Goal: Transaction & Acquisition: Purchase product/service

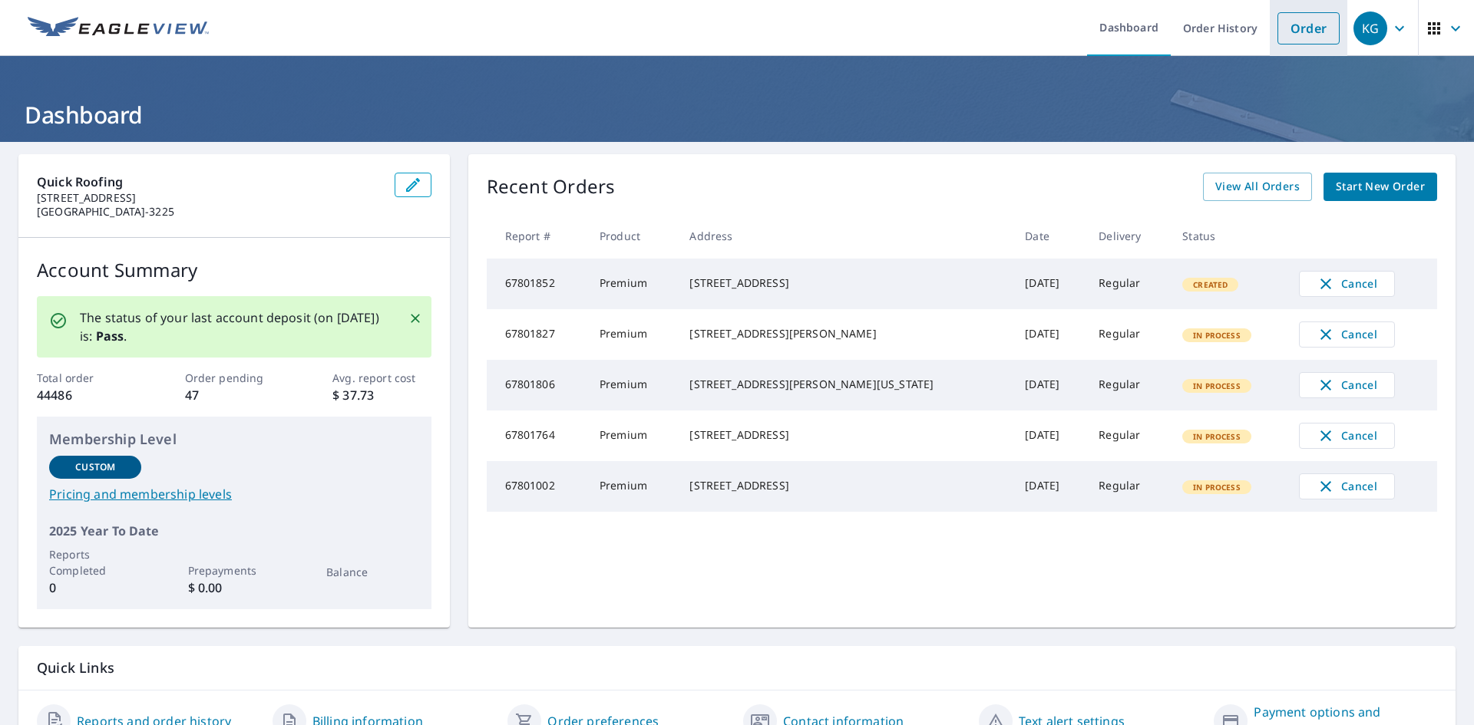
click at [1303, 33] on link "Order" at bounding box center [1308, 28] width 62 height 32
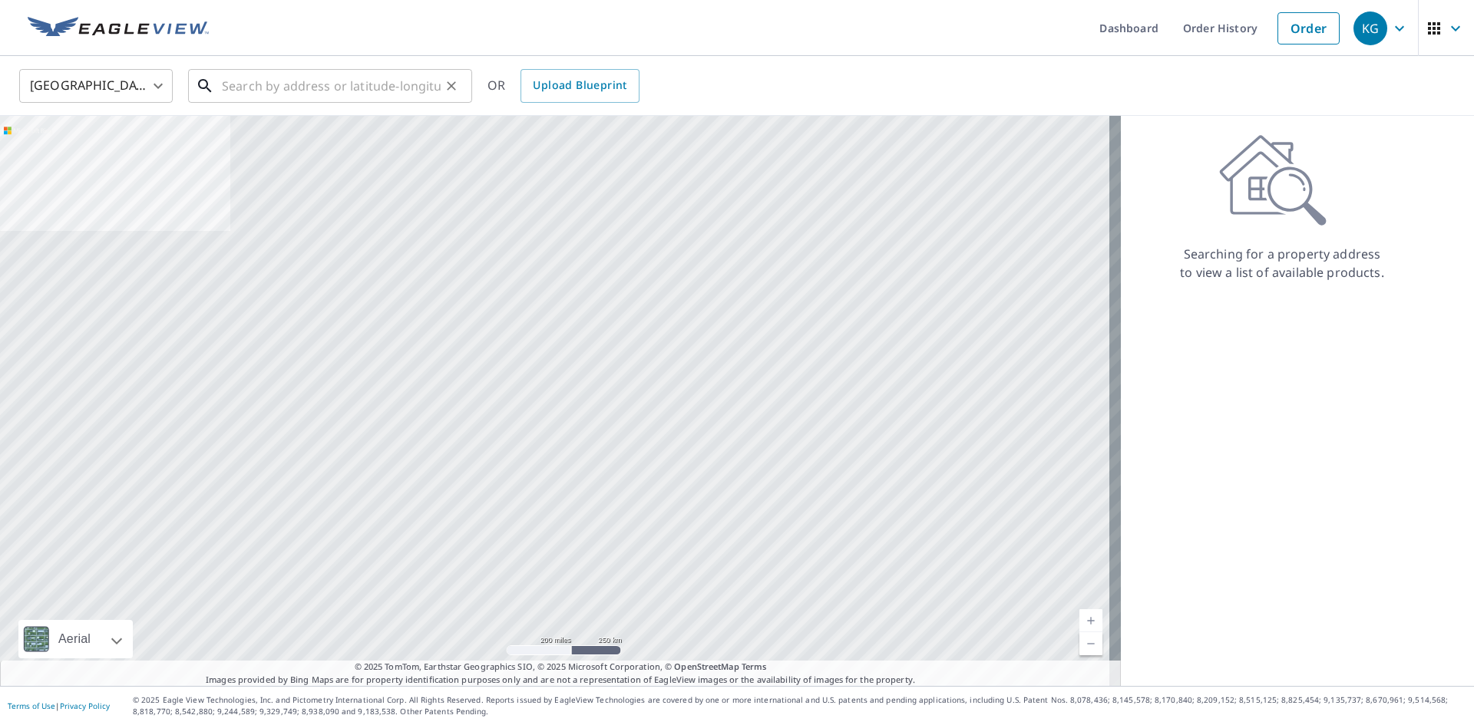
click at [352, 80] on input "text" at bounding box center [331, 85] width 219 height 43
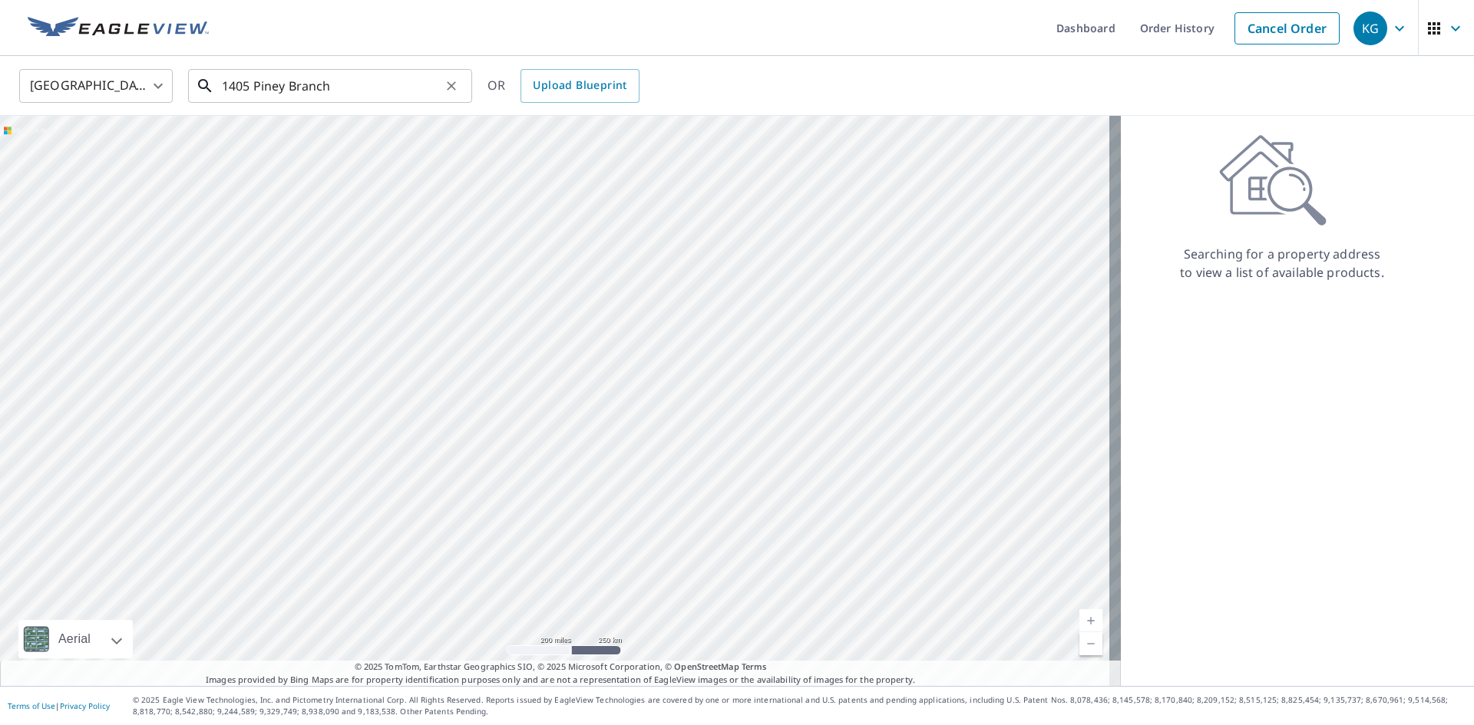
click at [395, 94] on input "1405 Piney Branch" at bounding box center [331, 85] width 219 height 43
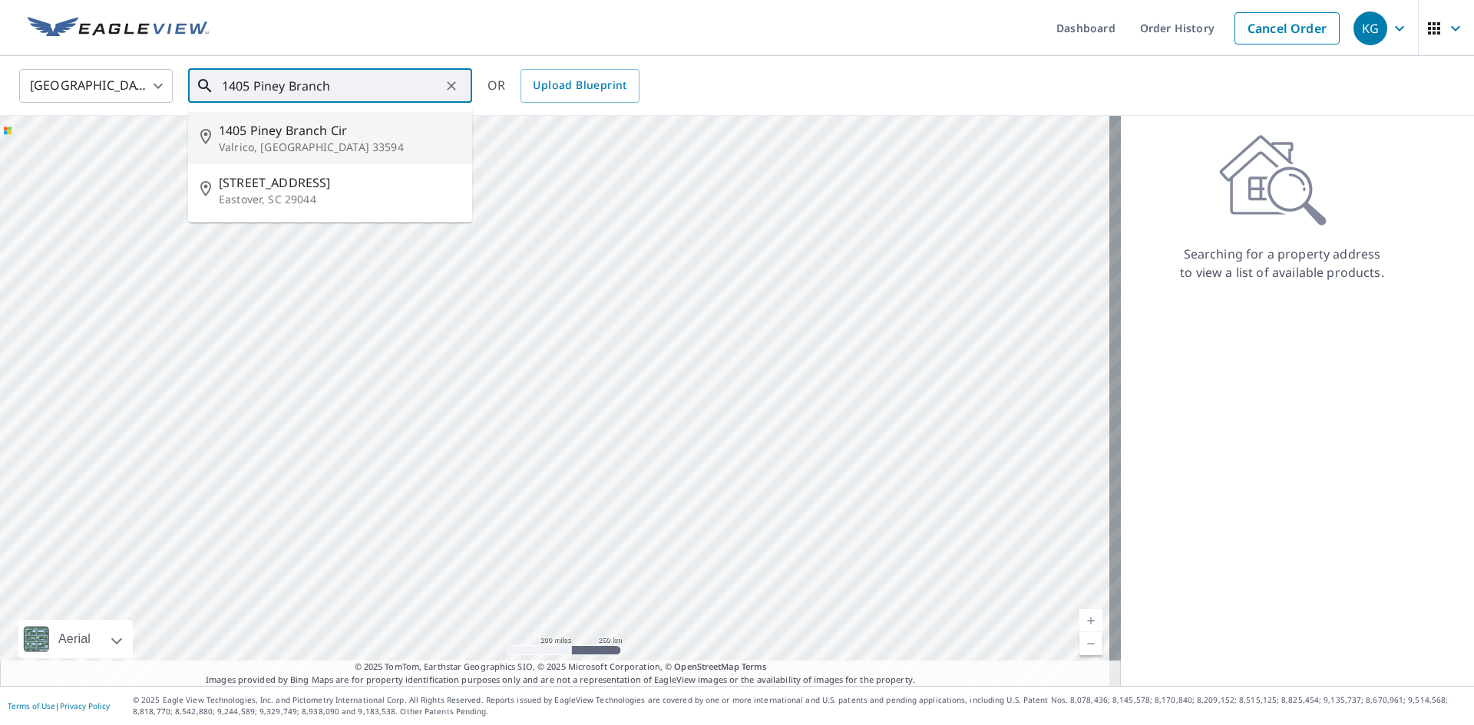
click at [361, 140] on p "Valrico, [GEOGRAPHIC_DATA] 33594" at bounding box center [339, 147] width 241 height 15
type input "[STREET_ADDRESS]"
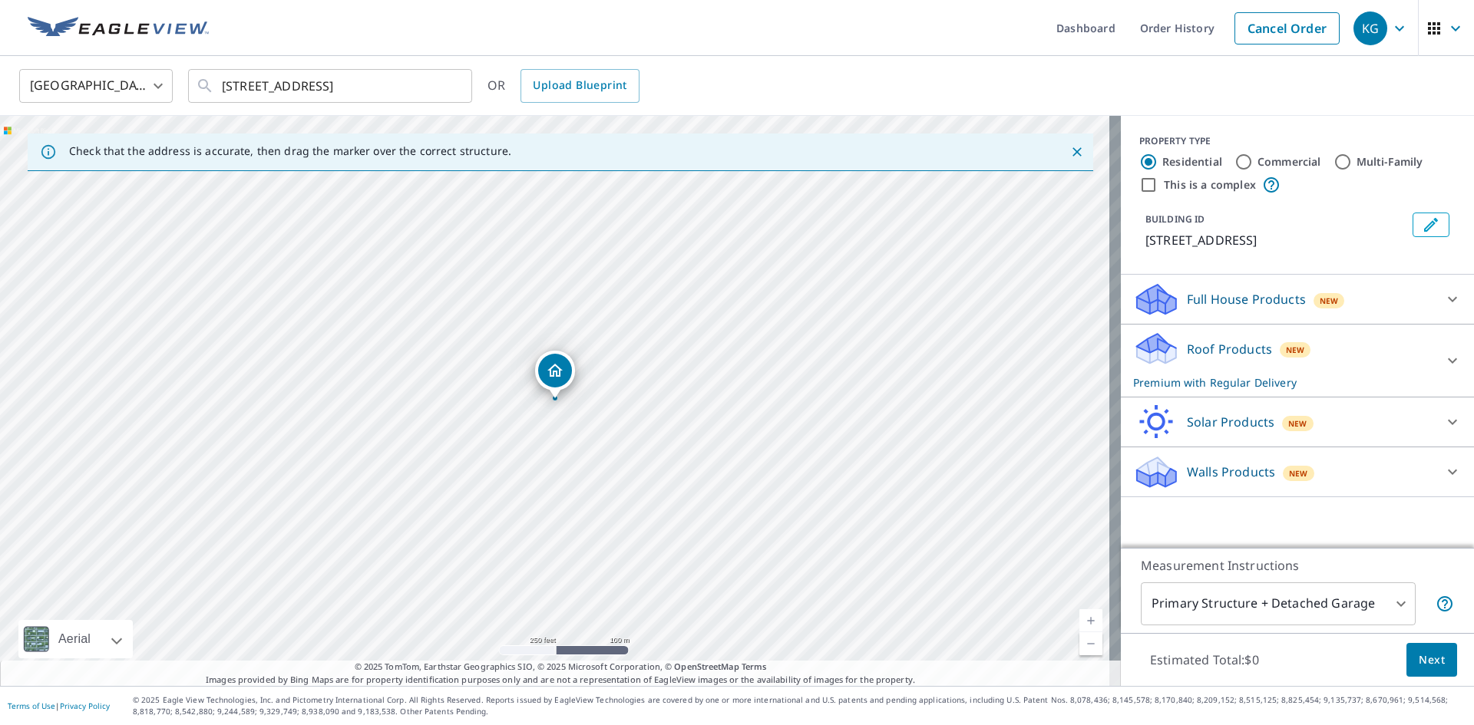
click at [1430, 651] on span "Next" at bounding box center [1431, 660] width 26 height 19
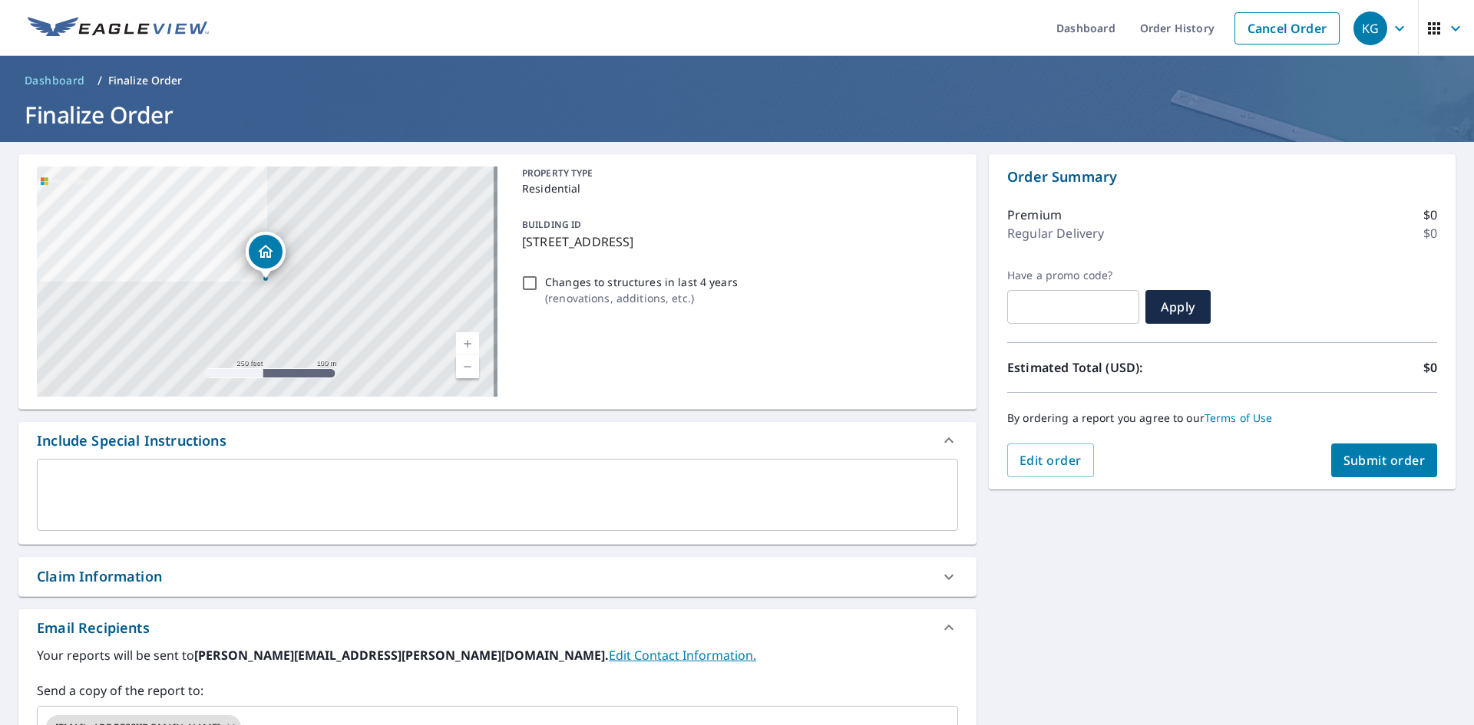
click at [527, 289] on input "Changes to structures in last 4 years ( renovations, additions, etc. )" at bounding box center [529, 283] width 18 height 18
checkbox input "true"
click at [336, 575] on div "Claim Information" at bounding box center [483, 576] width 893 height 21
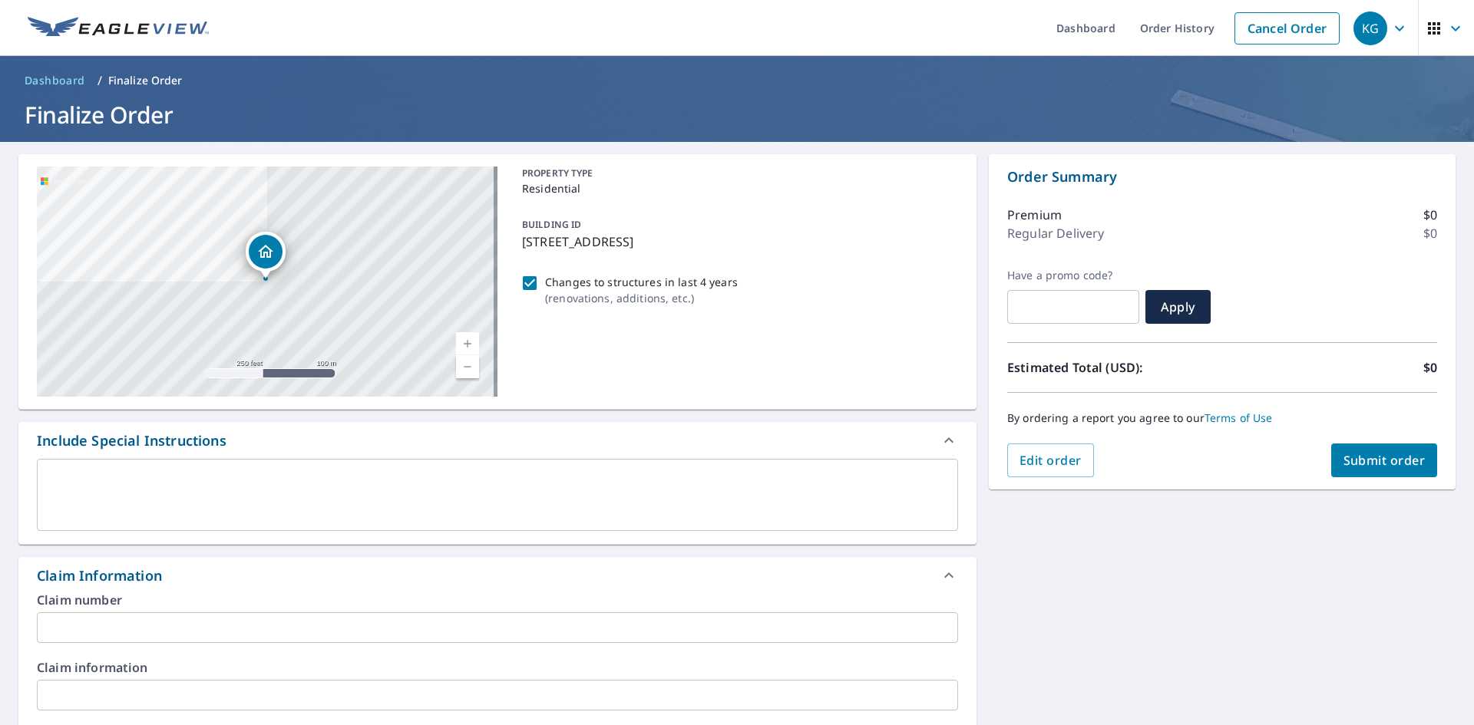
click at [318, 629] on input "text" at bounding box center [497, 627] width 921 height 31
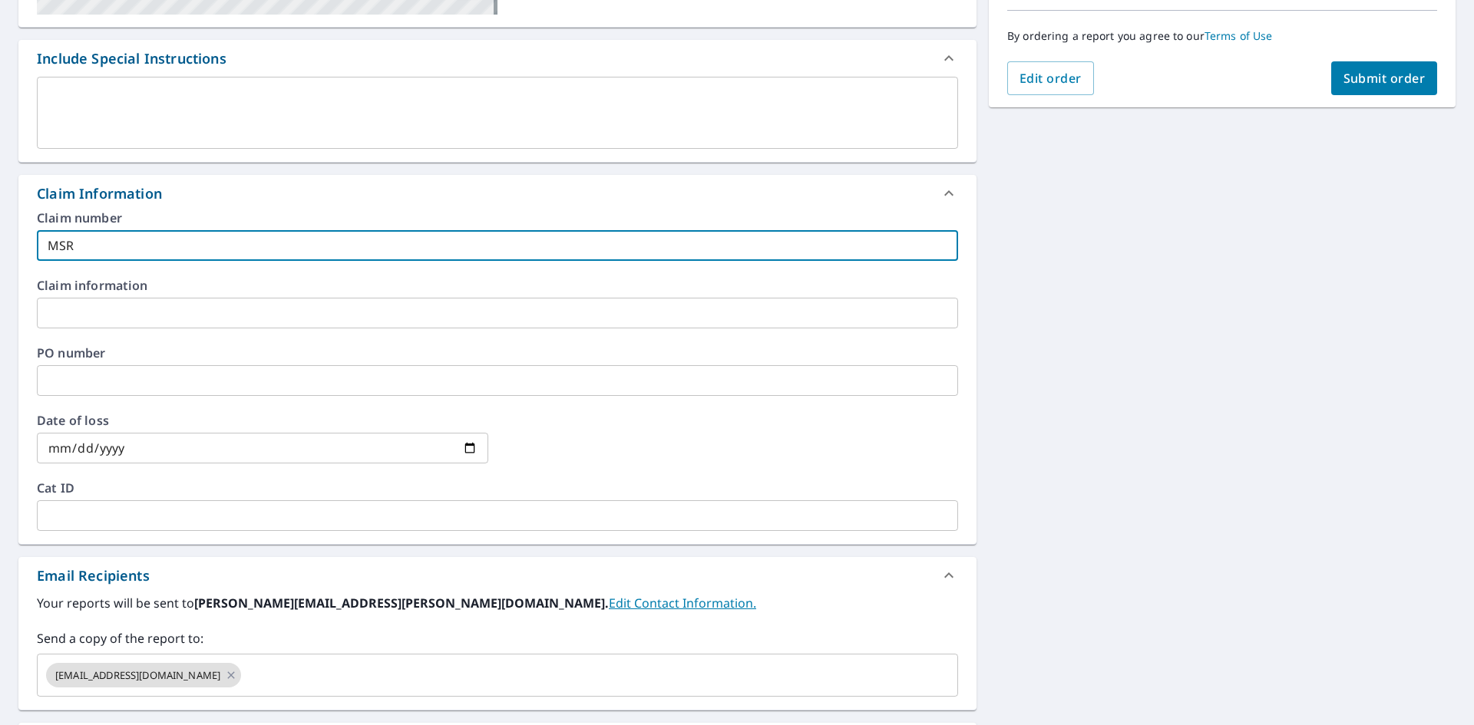
scroll to position [384, 0]
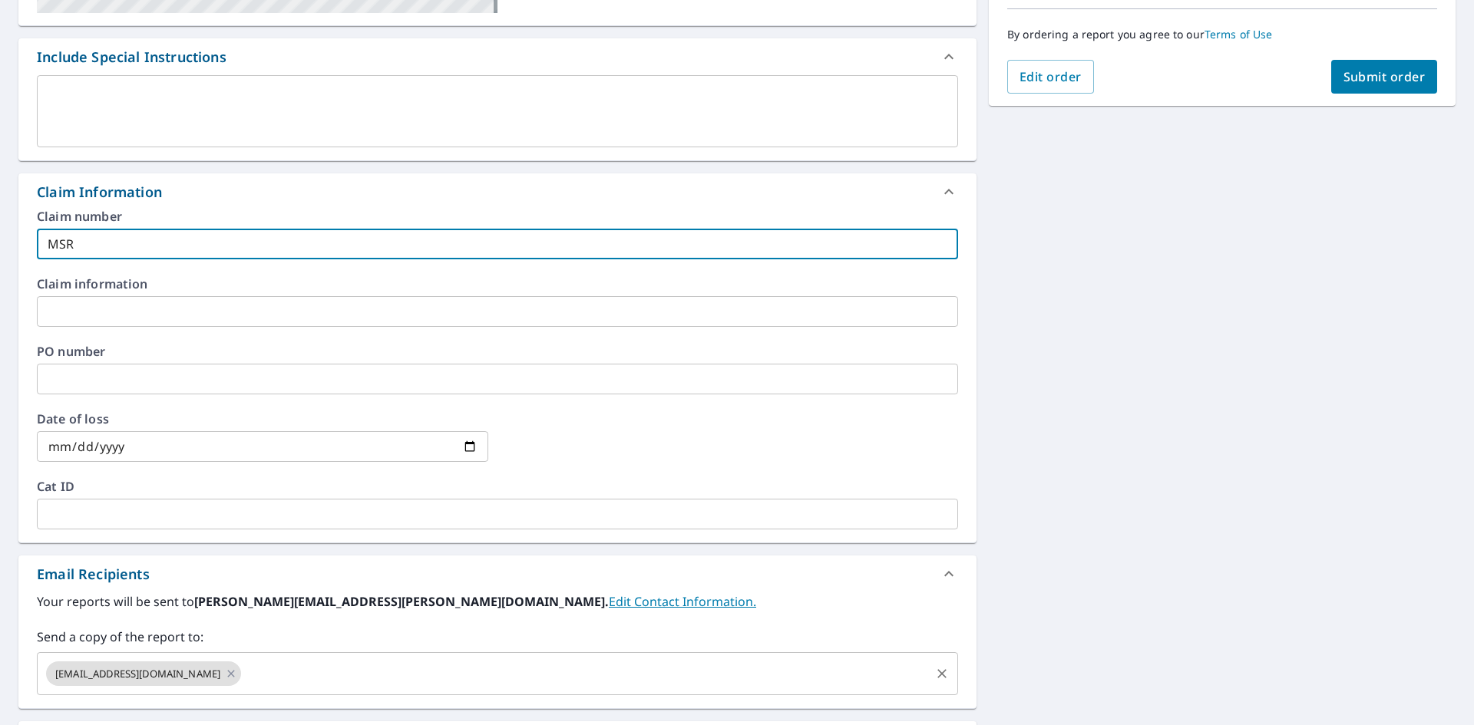
type input "MSR"
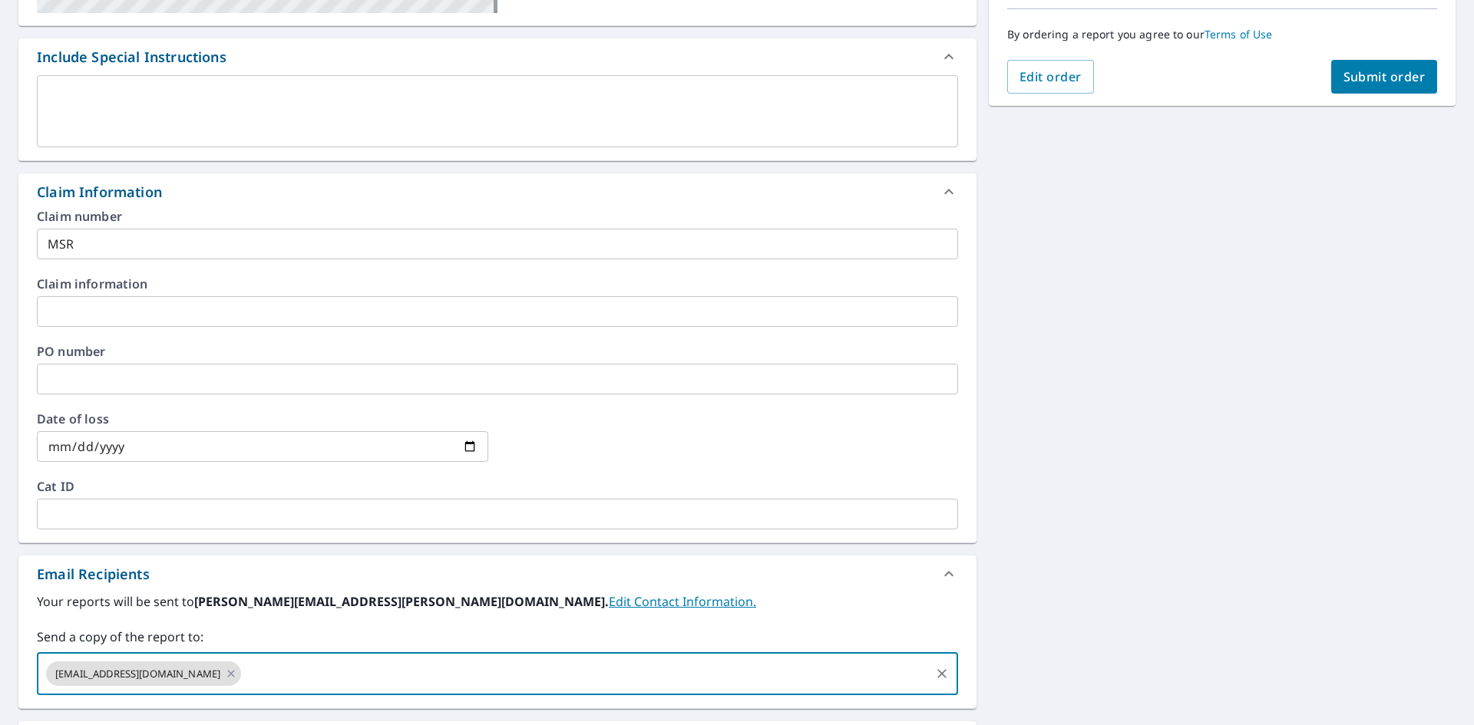
click at [322, 665] on input "text" at bounding box center [585, 673] width 685 height 29
type input "[PERSON_NAME][EMAIL_ADDRESS][PERSON_NAME][DOMAIN_NAME]"
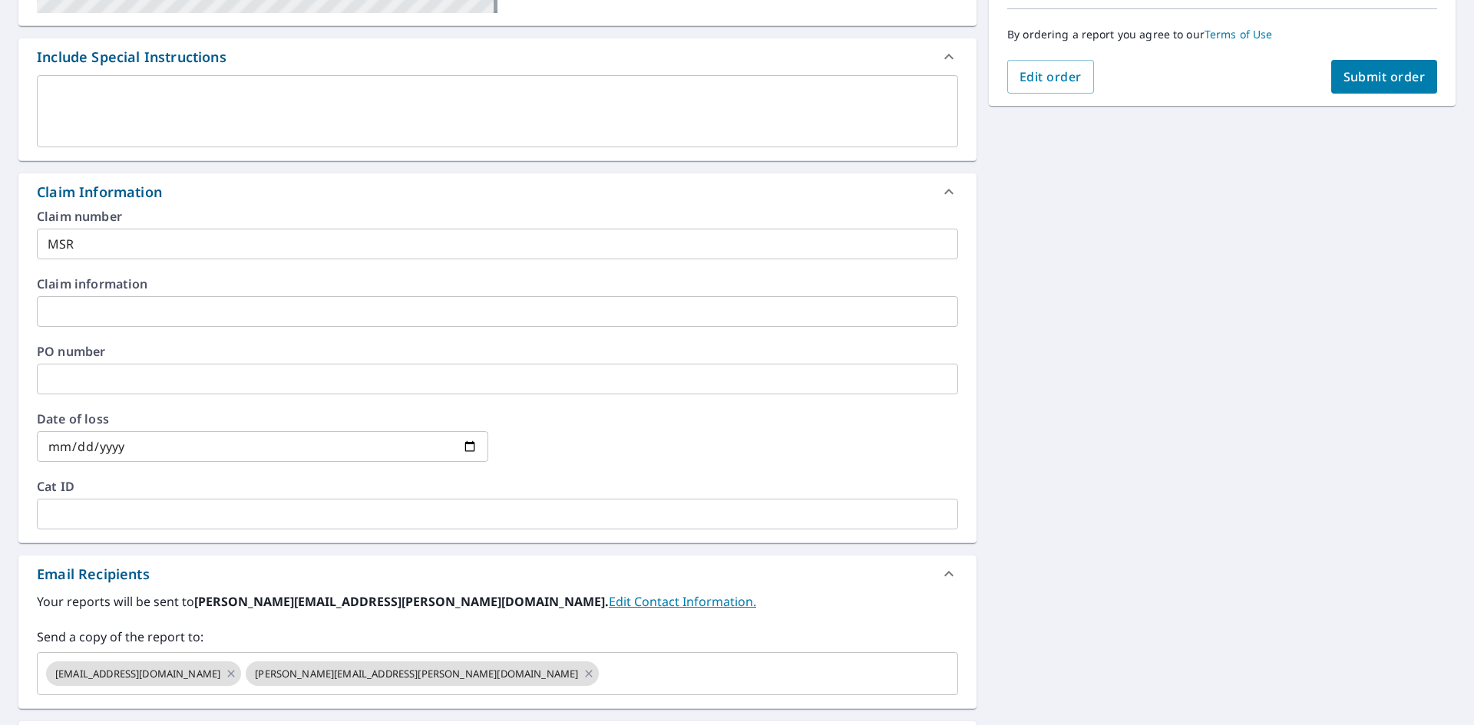
click at [809, 627] on div "Your reports will be sent to [PERSON_NAME][EMAIL_ADDRESS][PERSON_NAME][DOMAIN_N…" at bounding box center [497, 644] width 921 height 103
click at [1025, 623] on div "[STREET_ADDRESS] Aerial Road A standard road map Aerial A detailed look from ab…" at bounding box center [737, 312] width 1474 height 1108
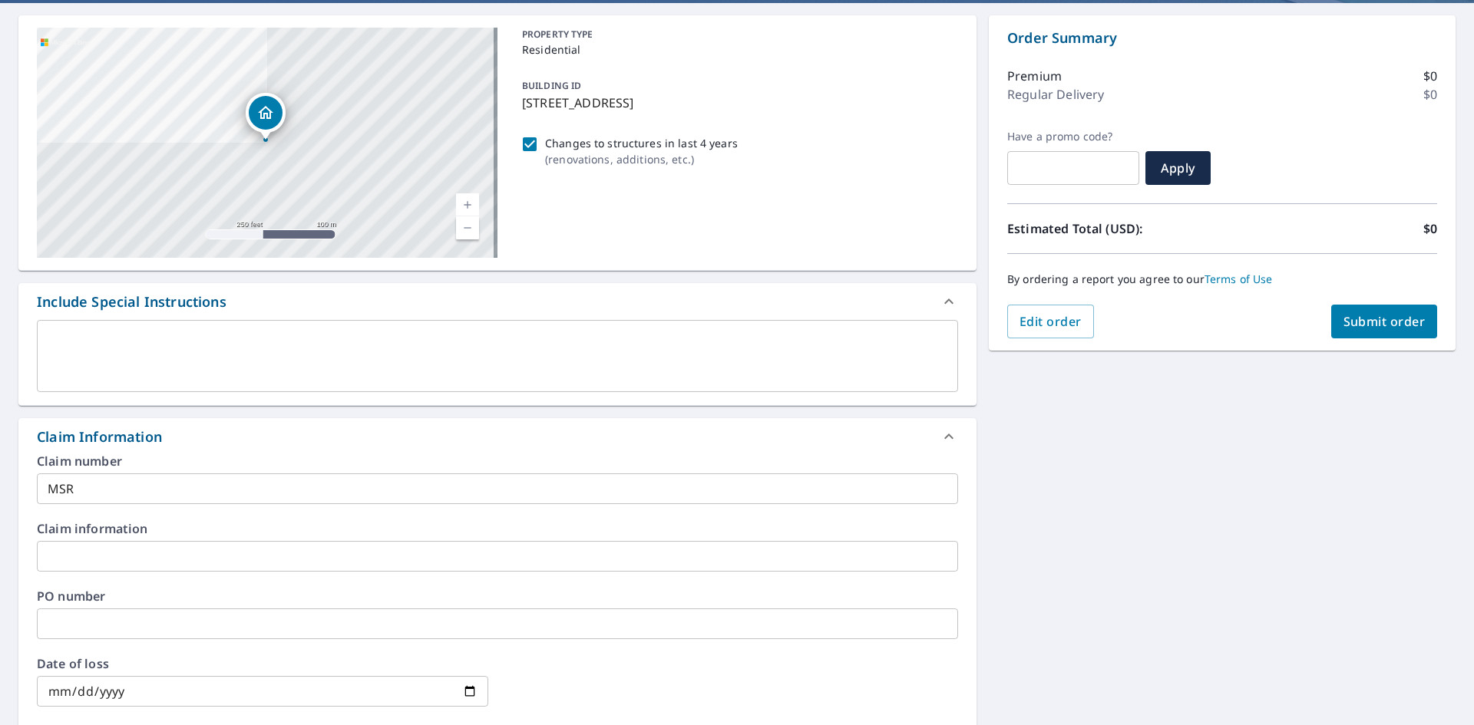
scroll to position [0, 0]
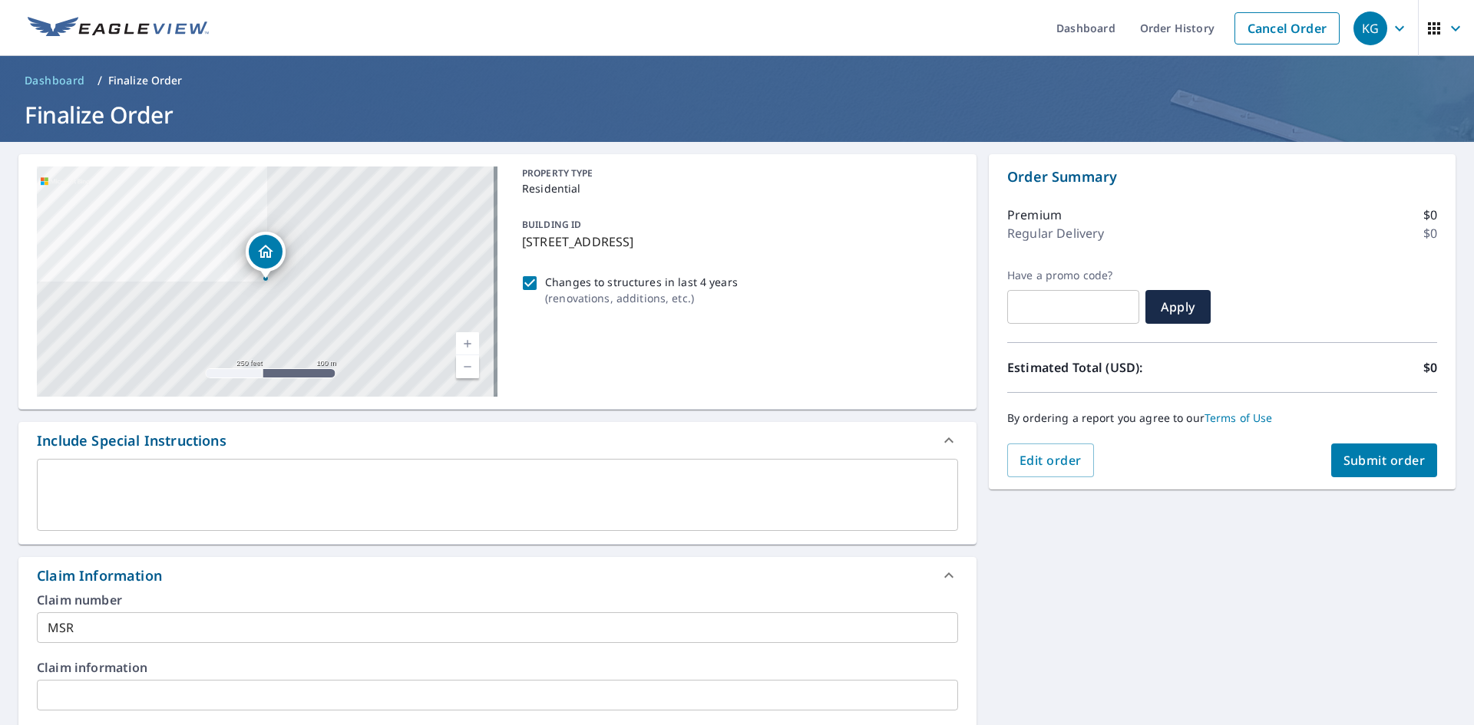
click at [1365, 457] on span "Submit order" at bounding box center [1384, 460] width 82 height 17
